Goal: Check status: Check status

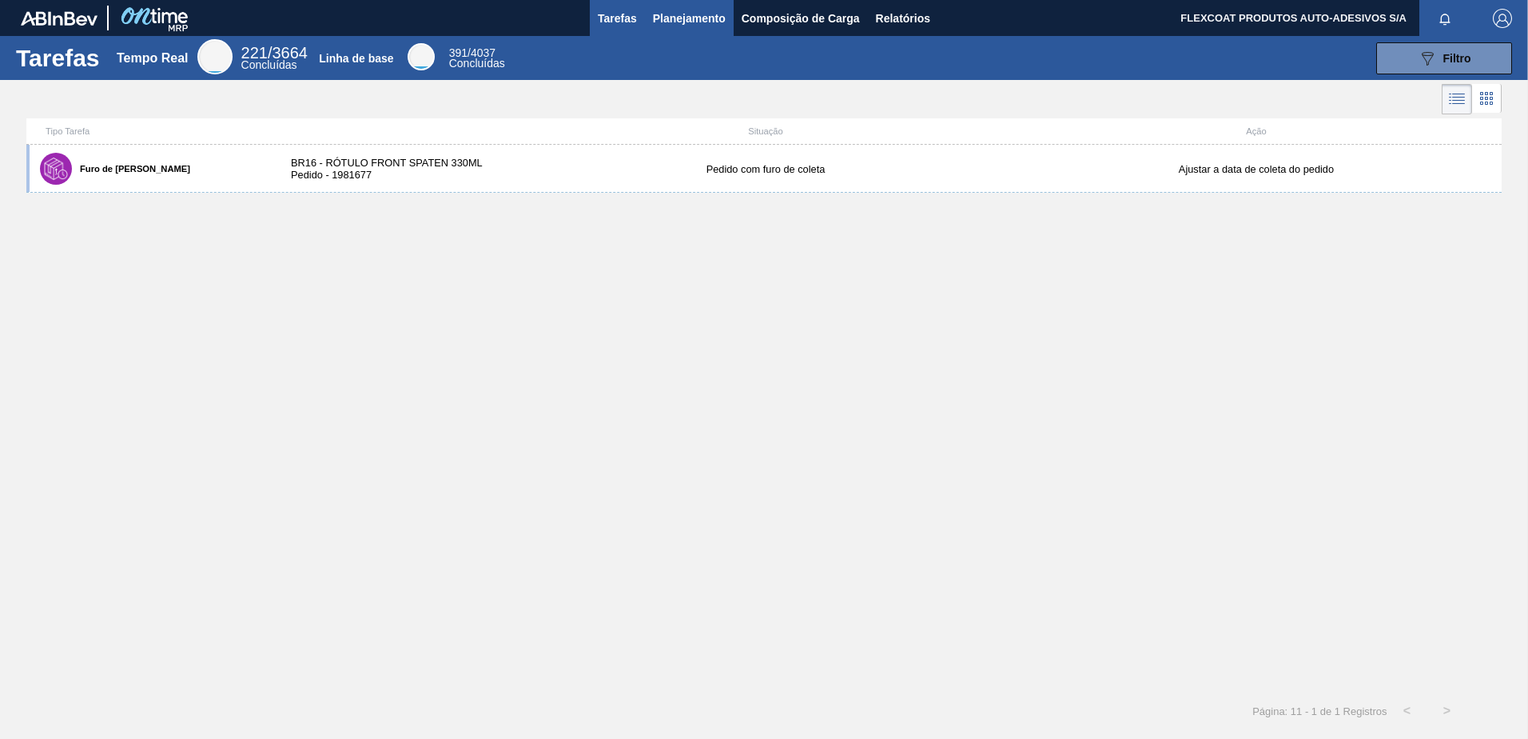
click at [657, 17] on span "Planejamento" at bounding box center [689, 18] width 73 height 19
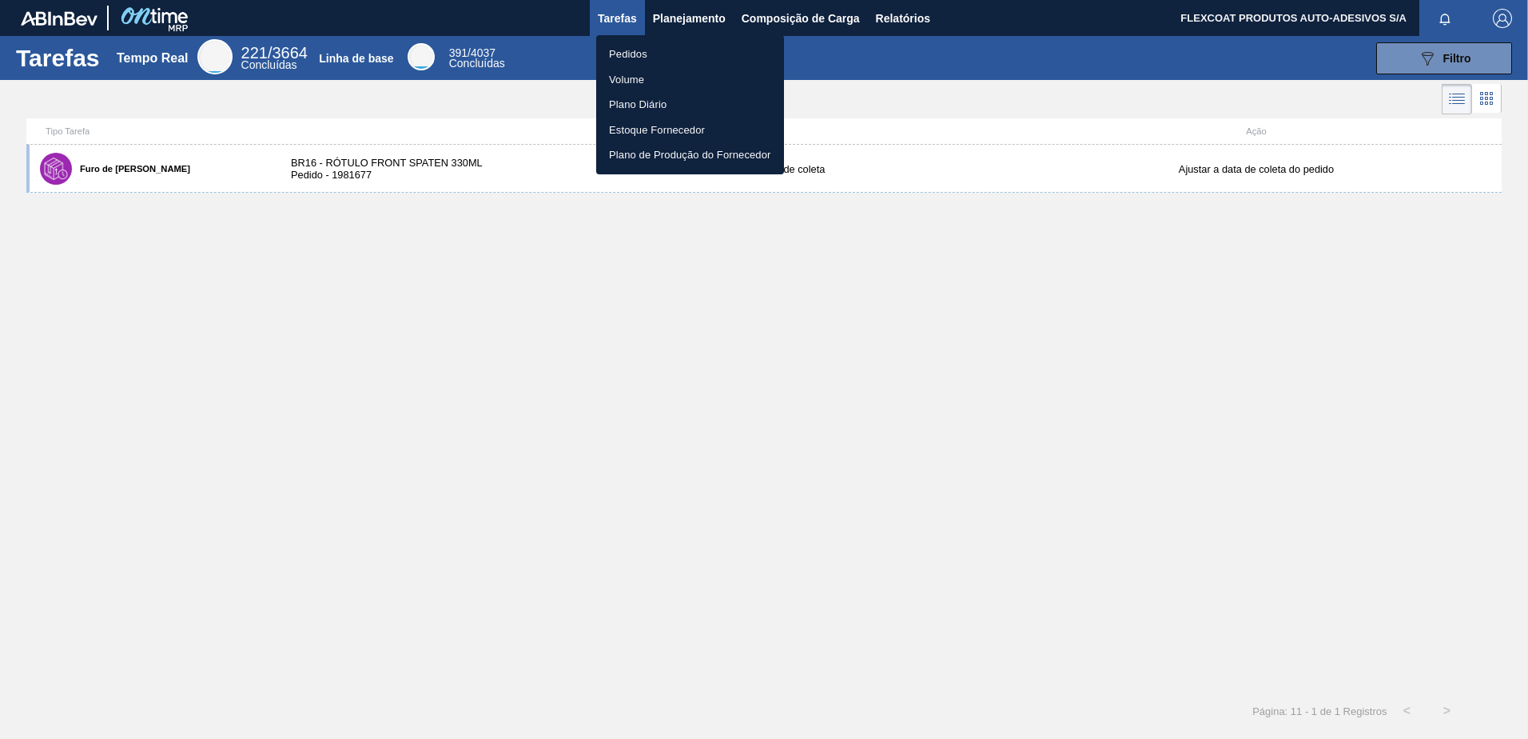
click at [626, 51] on li "Pedidos" at bounding box center [690, 55] width 188 height 26
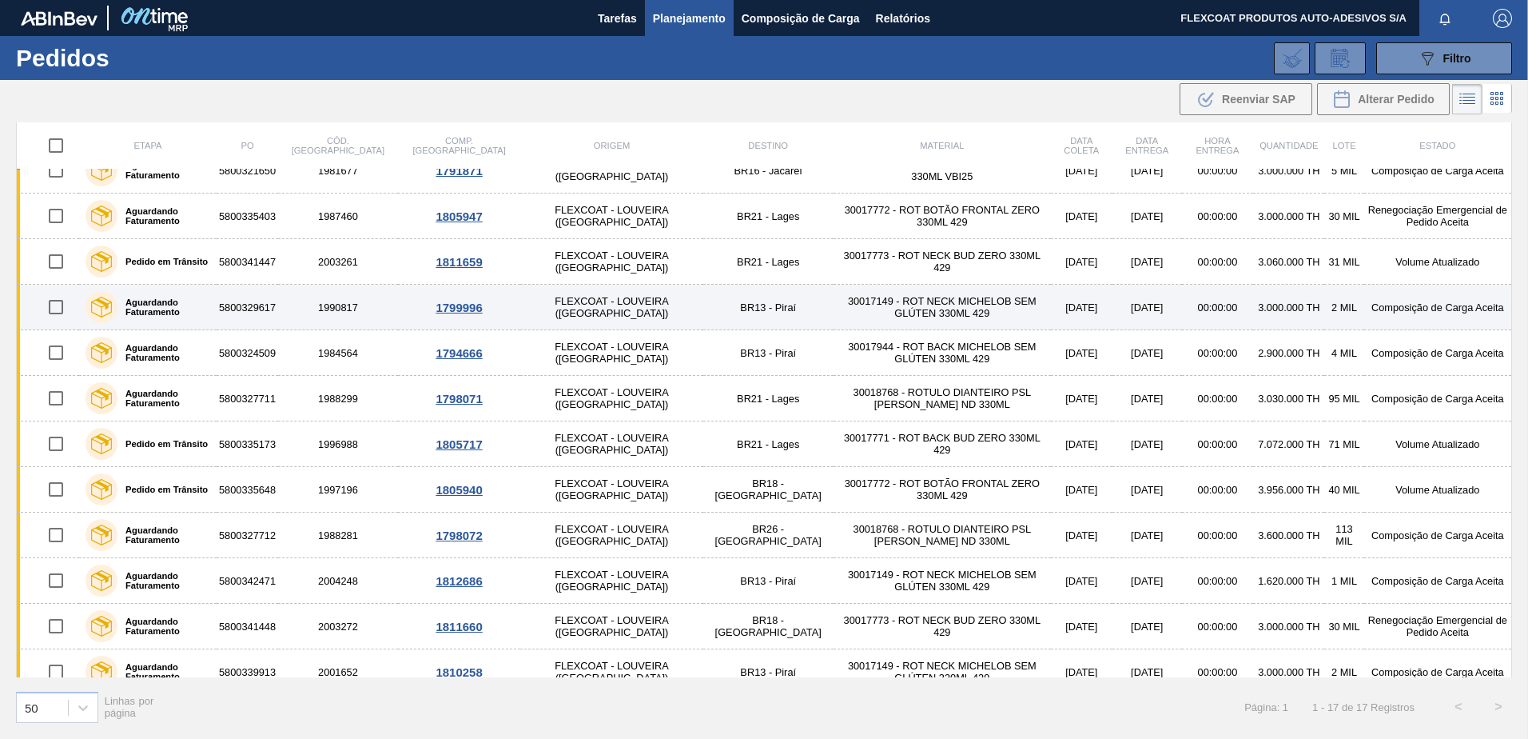
scroll to position [268, 0]
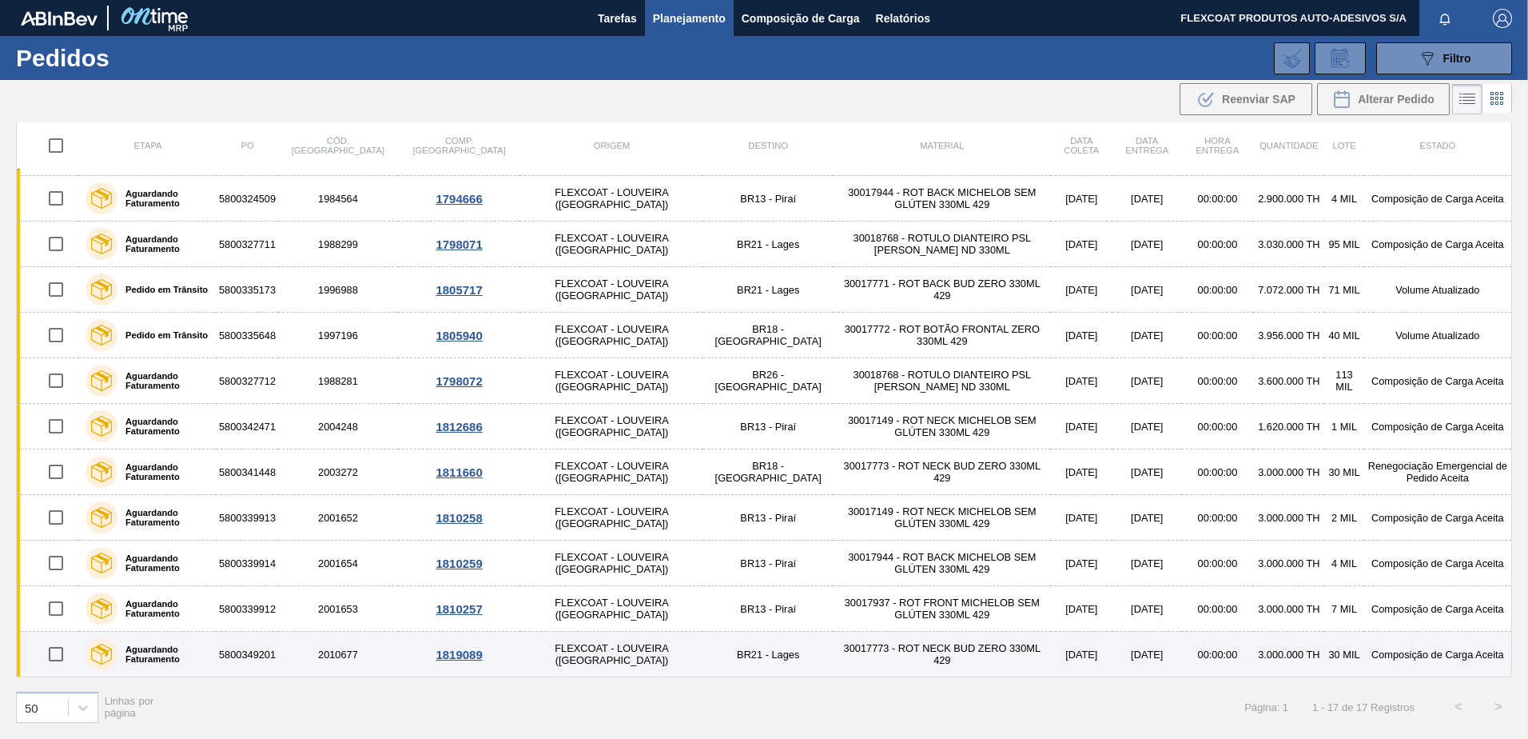
click at [164, 652] on label "Aguardando Faturamento" at bounding box center [164, 653] width 93 height 19
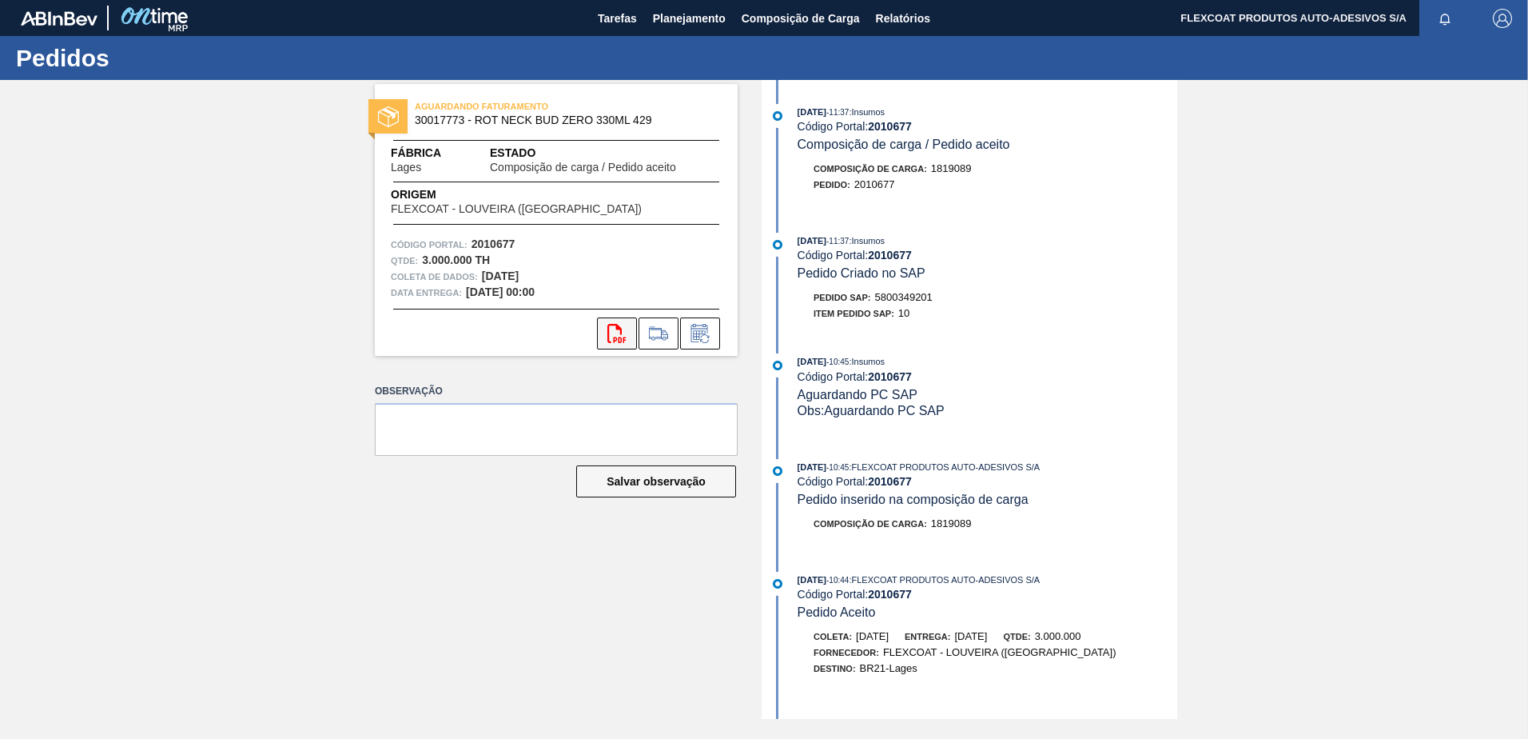
click at [606, 341] on button "svg{fill:#ff0000}" at bounding box center [617, 333] width 40 height 32
click at [657, 14] on span "Planejamento" at bounding box center [689, 18] width 73 height 19
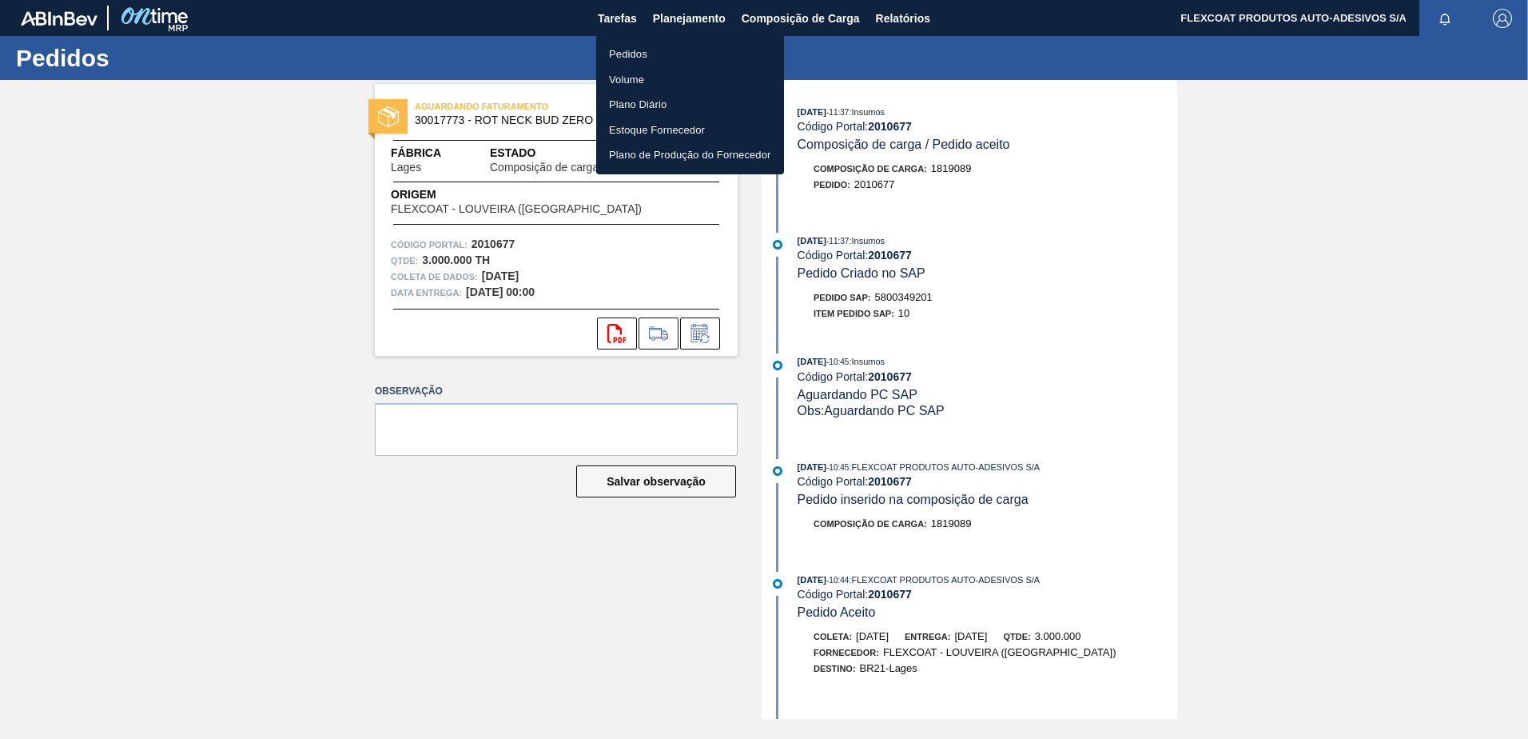
click at [632, 52] on li "Pedidos" at bounding box center [690, 55] width 188 height 26
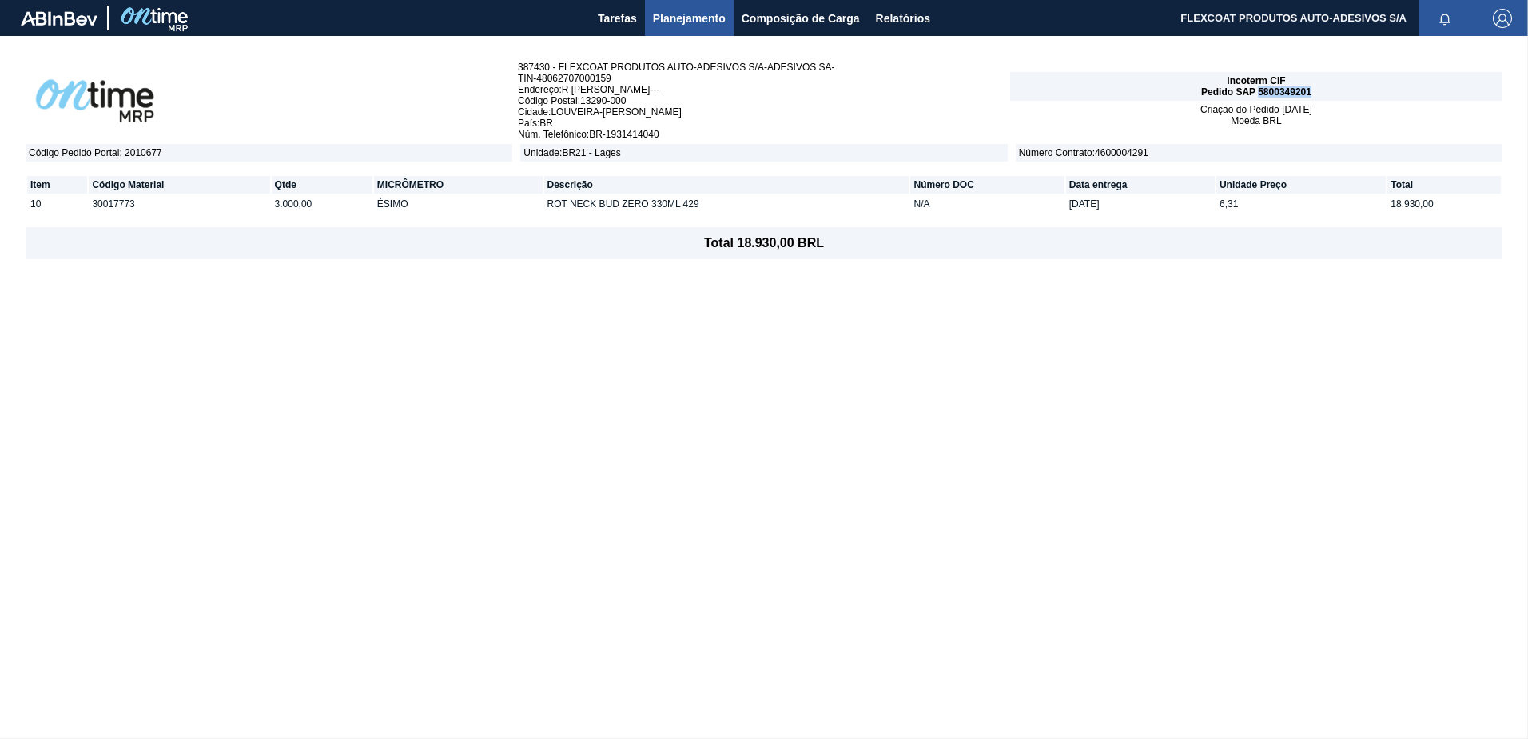
drag, startPoint x: 1260, startPoint y: 95, endPoint x: 1310, endPoint y: 94, distance: 50.4
click at [1310, 94] on span "Pedido SAP 5800349201" at bounding box center [1257, 91] width 110 height 11
copy span "5800349201"
